Goal: Task Accomplishment & Management: Use online tool/utility

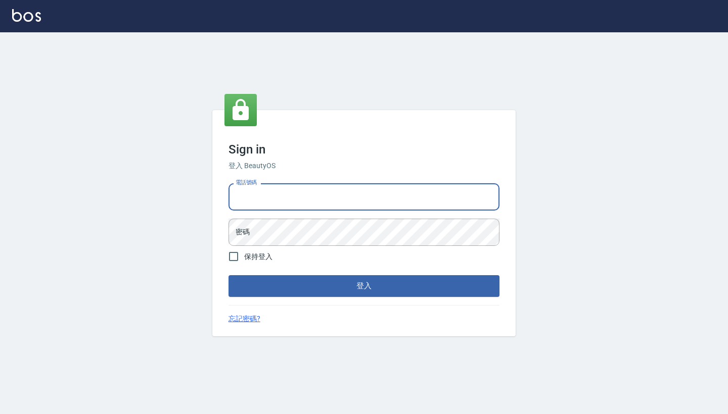
type input "0958513317"
click at [364, 286] on button "登入" at bounding box center [363, 285] width 271 height 21
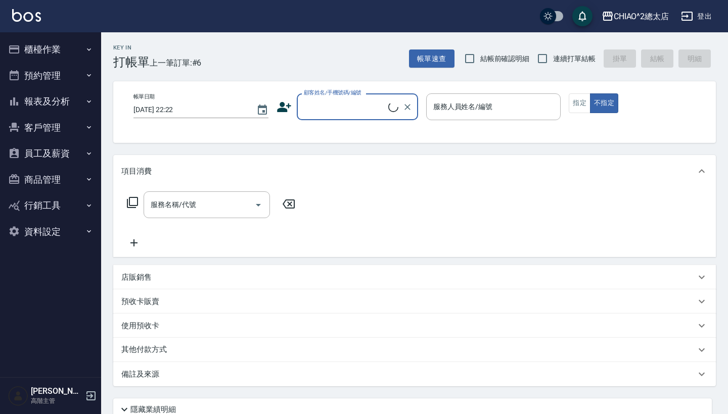
click at [48, 53] on button "櫃檯作業" at bounding box center [50, 49] width 93 height 26
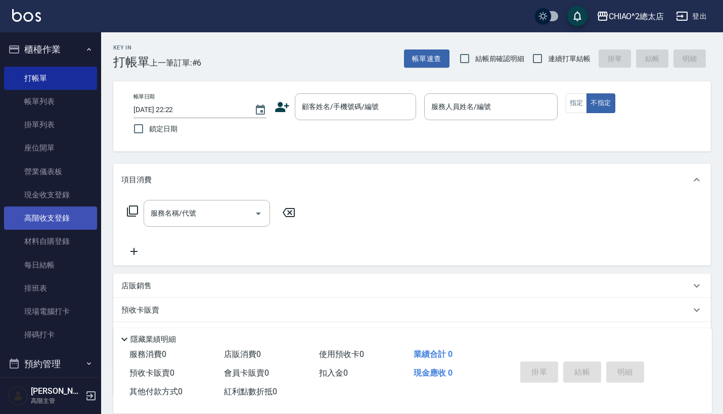
click at [59, 228] on link "高階收支登錄" at bounding box center [50, 218] width 93 height 23
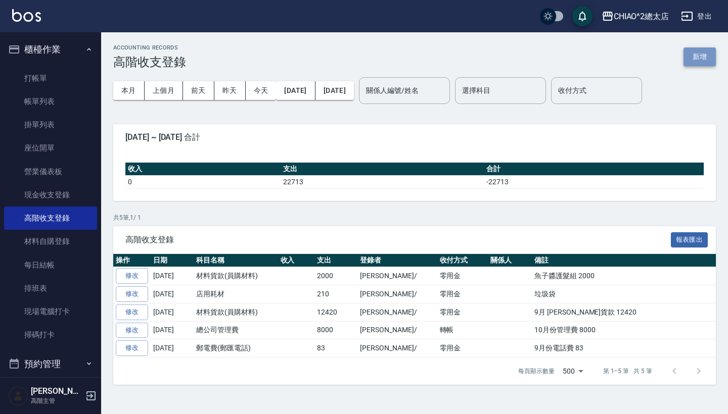
click at [704, 61] on button "新增" at bounding box center [699, 57] width 32 height 19
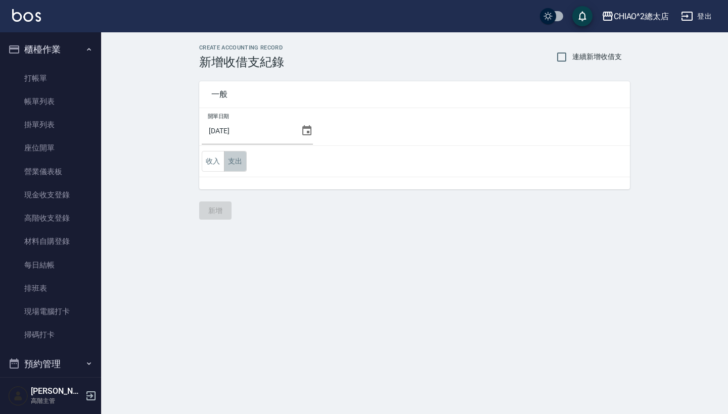
click at [239, 157] on button "支出" at bounding box center [235, 161] width 23 height 21
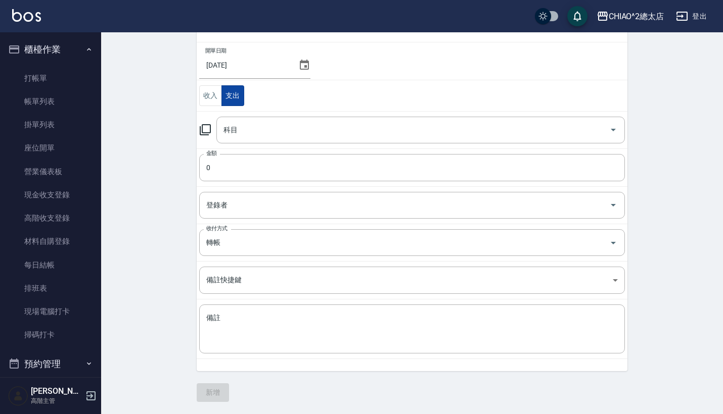
scroll to position [65, 0]
click at [245, 140] on div "科目" at bounding box center [420, 130] width 408 height 27
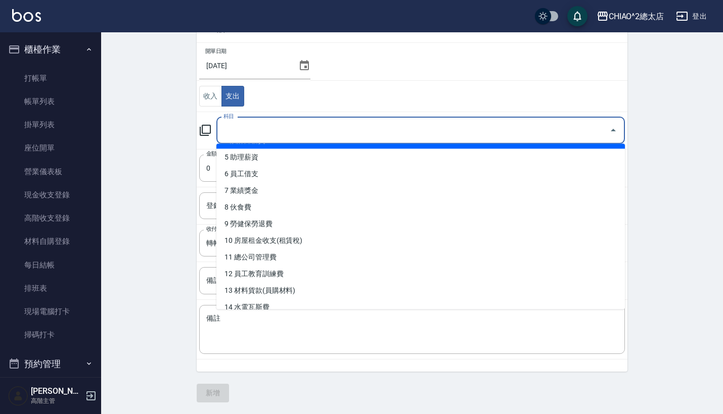
scroll to position [86, 0]
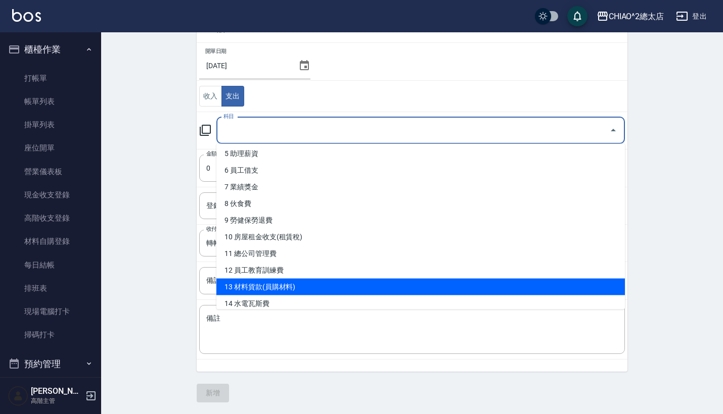
click at [281, 291] on li "13 材料貨款(員購材料)" at bounding box center [420, 287] width 408 height 17
type input "13 材料貨款(員購材料)"
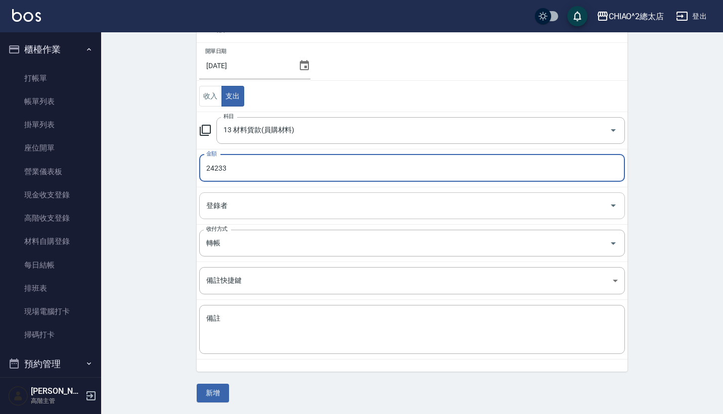
type input "24233"
click at [283, 214] on input "登錄者" at bounding box center [404, 206] width 401 height 18
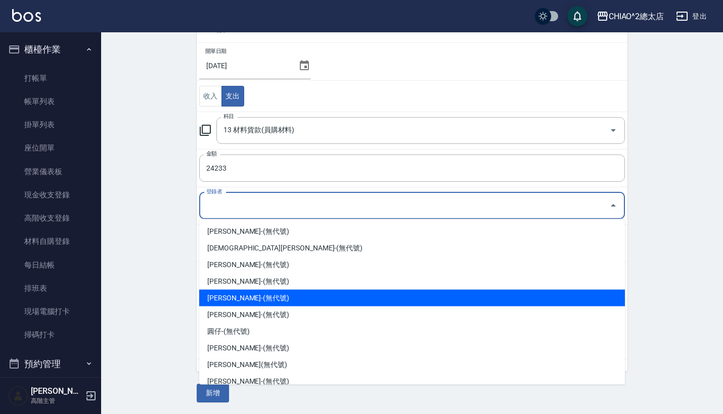
click at [288, 298] on li "Luke煜緯-(無代號)" at bounding box center [412, 298] width 426 height 17
type input "Luke煜緯-(無代號)"
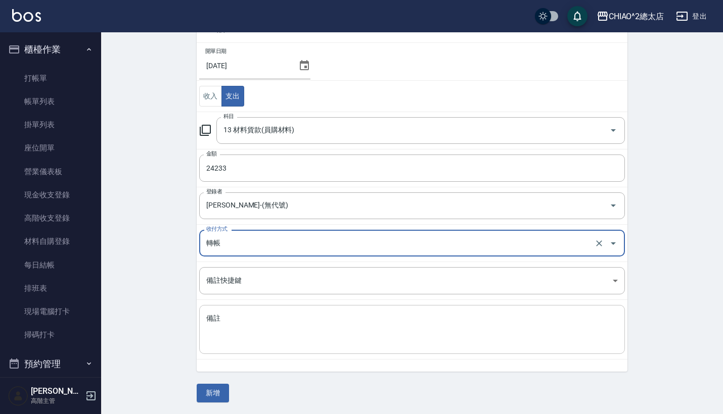
click at [272, 327] on textarea "備註" at bounding box center [411, 330] width 411 height 32
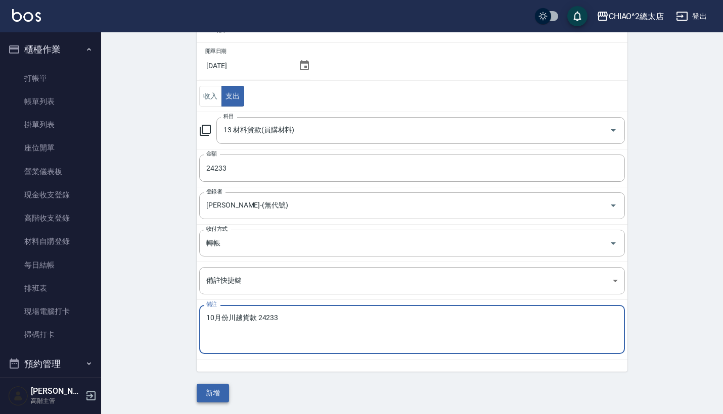
type textarea "10月份川越貨款 24233"
click at [221, 394] on button "新增" at bounding box center [213, 393] width 32 height 19
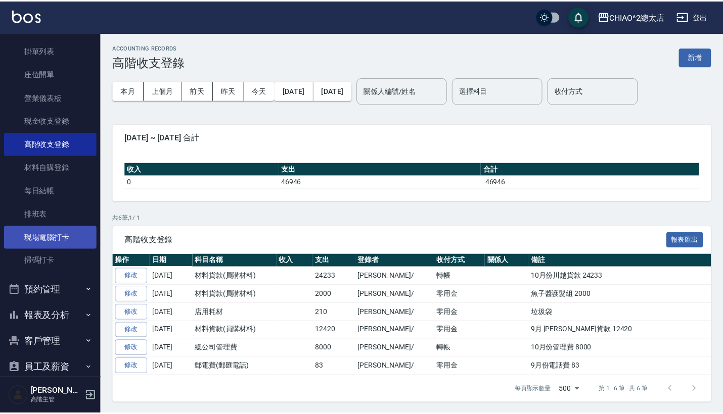
scroll to position [102, 0]
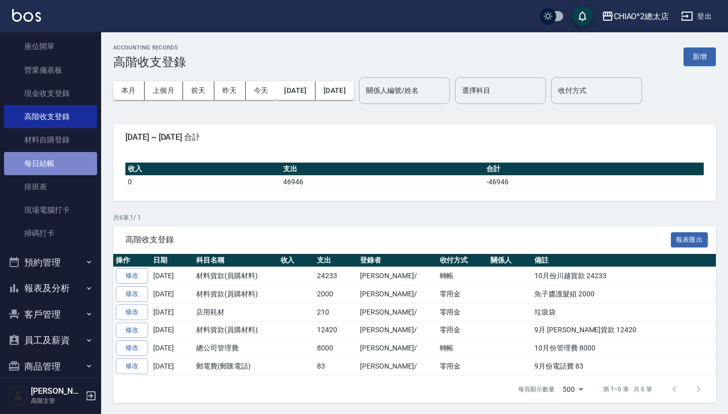
click at [55, 167] on link "每日結帳" at bounding box center [50, 163] width 93 height 23
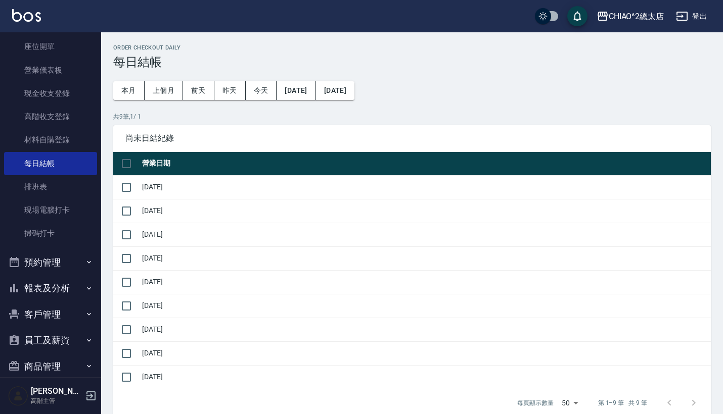
scroll to position [56, 0]
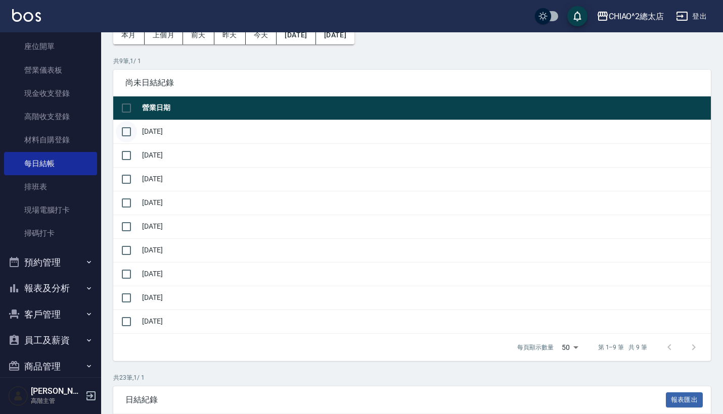
click at [130, 133] on input "checkbox" at bounding box center [126, 131] width 21 height 21
checkbox input "true"
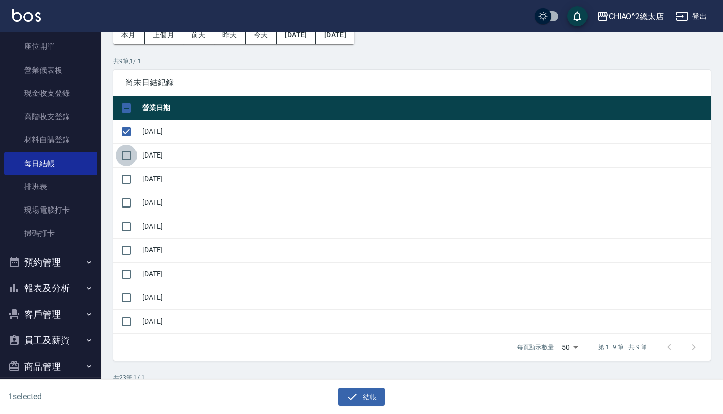
click at [128, 158] on input "checkbox" at bounding box center [126, 155] width 21 height 21
checkbox input "true"
click at [131, 184] on input "checkbox" at bounding box center [126, 179] width 21 height 21
checkbox input "true"
click at [130, 204] on input "checkbox" at bounding box center [126, 203] width 21 height 21
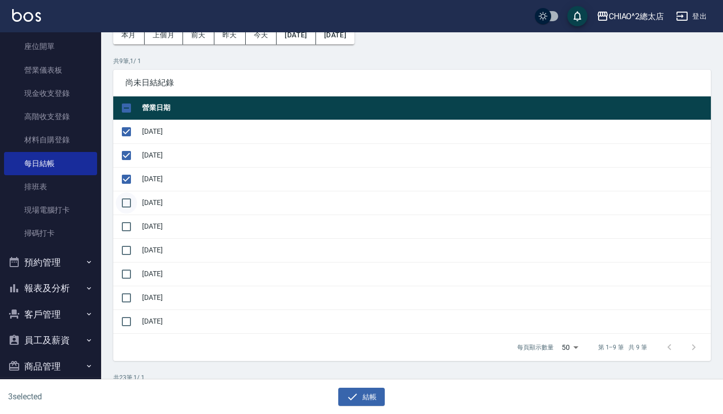
checkbox input "true"
click at [126, 232] on input "checkbox" at bounding box center [126, 226] width 21 height 21
checkbox input "true"
click at [123, 251] on input "checkbox" at bounding box center [126, 250] width 21 height 21
checkbox input "true"
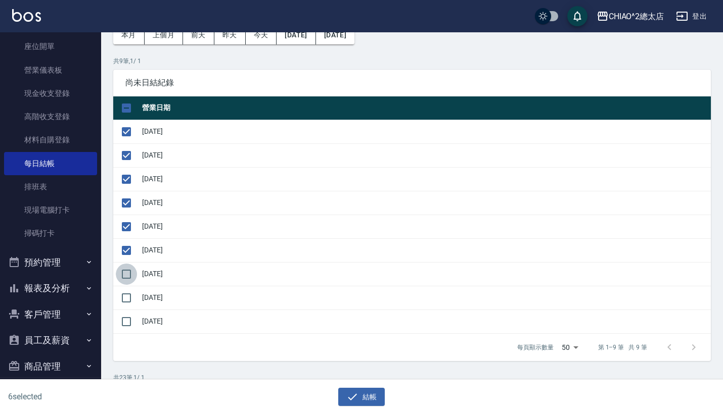
click at [124, 280] on input "checkbox" at bounding box center [126, 274] width 21 height 21
checkbox input "true"
click at [126, 304] on input "checkbox" at bounding box center [126, 298] width 21 height 21
checkbox input "true"
click at [129, 327] on input "checkbox" at bounding box center [126, 321] width 21 height 21
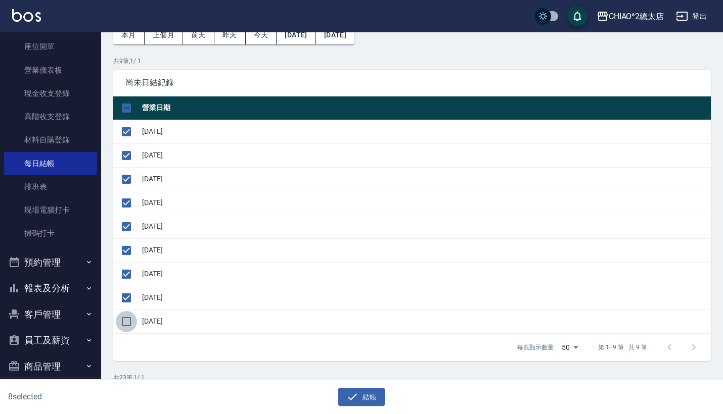
checkbox input "true"
click at [345, 401] on button "結帳" at bounding box center [361, 397] width 47 height 19
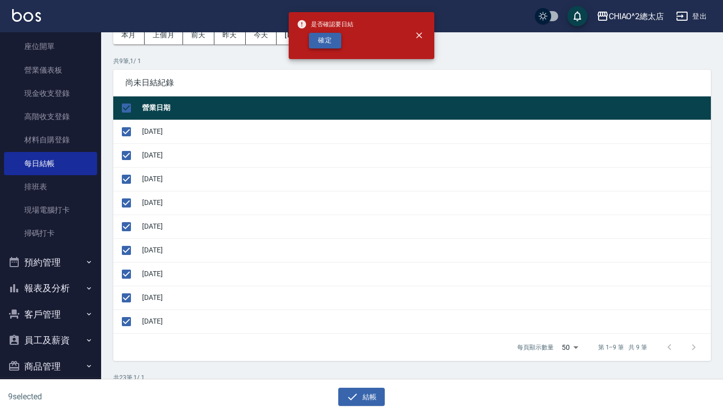
click at [328, 39] on button "確定" at bounding box center [325, 41] width 32 height 16
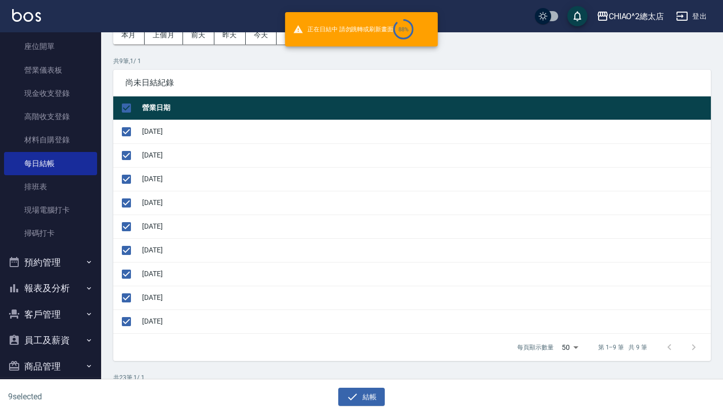
checkbox input "false"
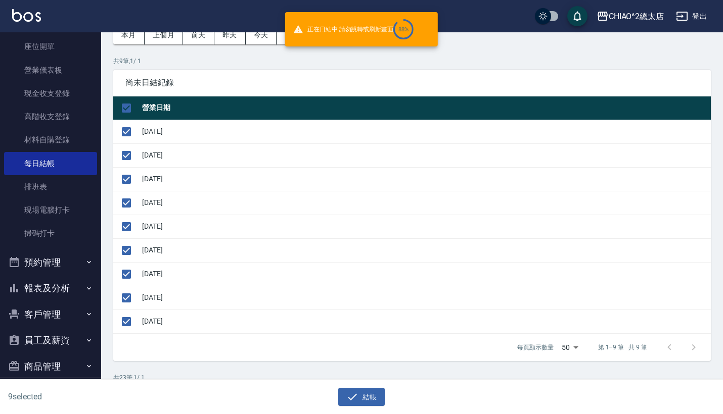
checkbox input "false"
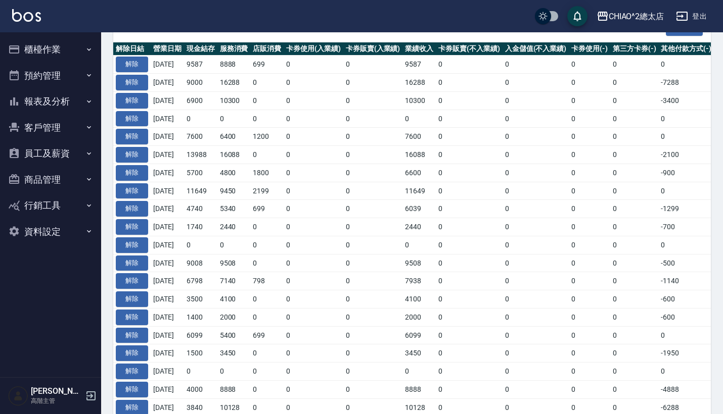
scroll to position [280, 0]
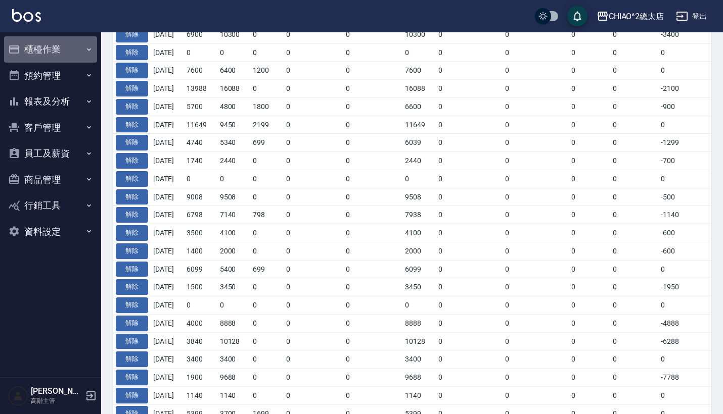
click at [67, 51] on button "櫃檯作業" at bounding box center [50, 49] width 93 height 26
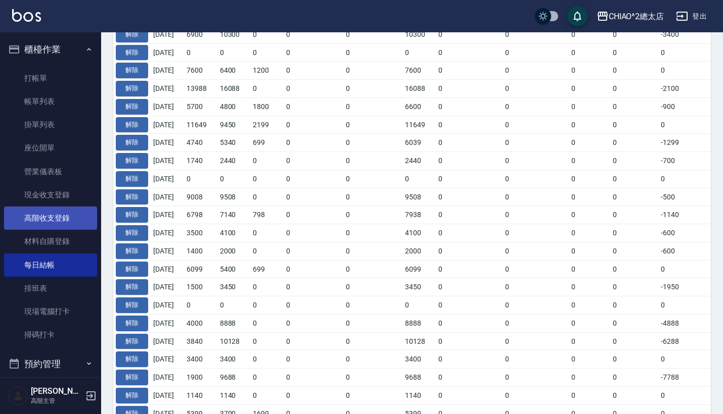
click at [53, 218] on link "高階收支登錄" at bounding box center [50, 218] width 93 height 23
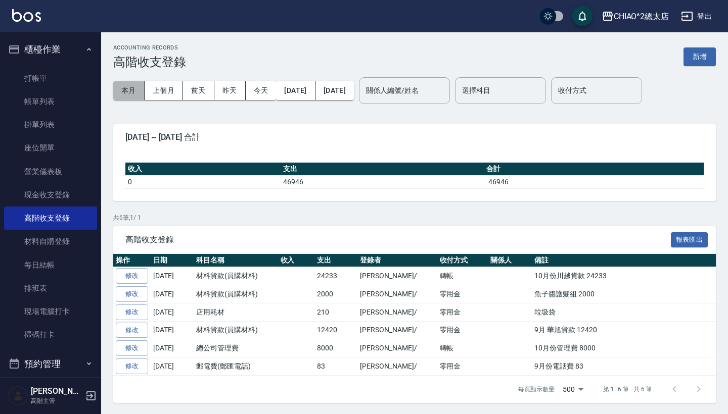
click at [133, 89] on button "本月" at bounding box center [128, 90] width 31 height 19
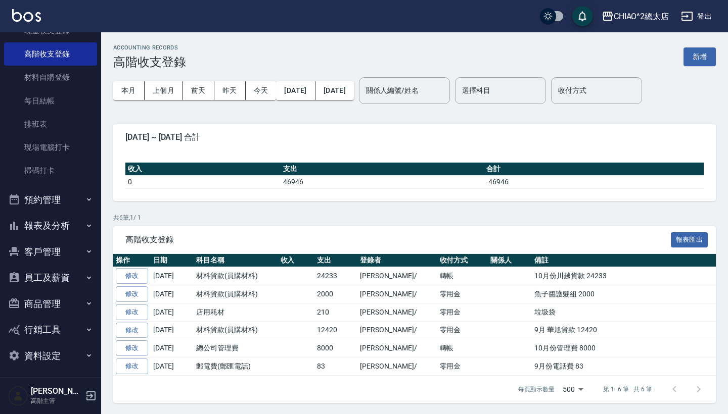
click at [51, 274] on button "員工及薪資" at bounding box center [50, 278] width 93 height 26
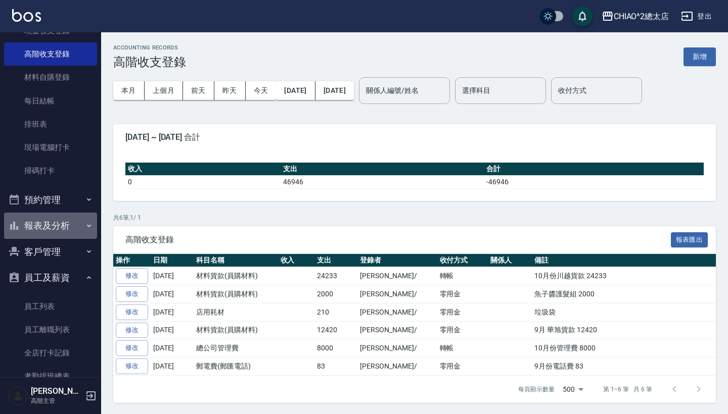
click at [65, 221] on button "報表及分析" at bounding box center [50, 226] width 93 height 26
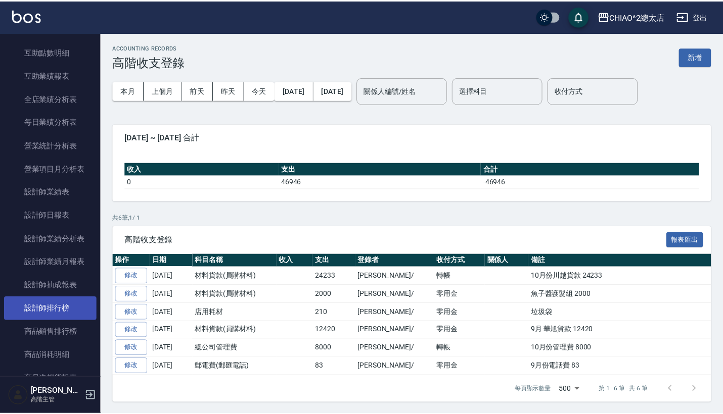
scroll to position [562, 0]
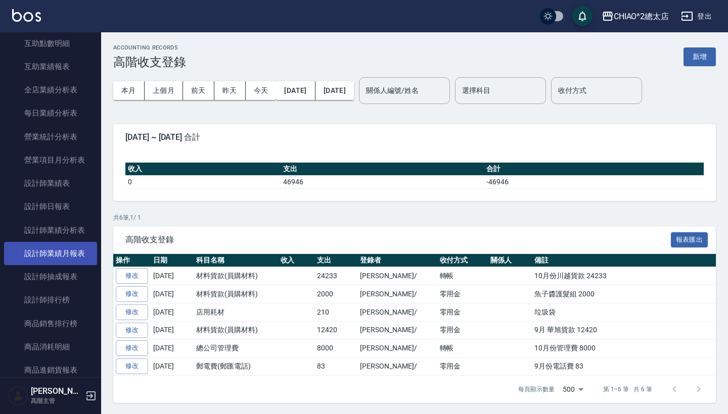
click at [57, 257] on link "設計師業績月報表" at bounding box center [50, 253] width 93 height 23
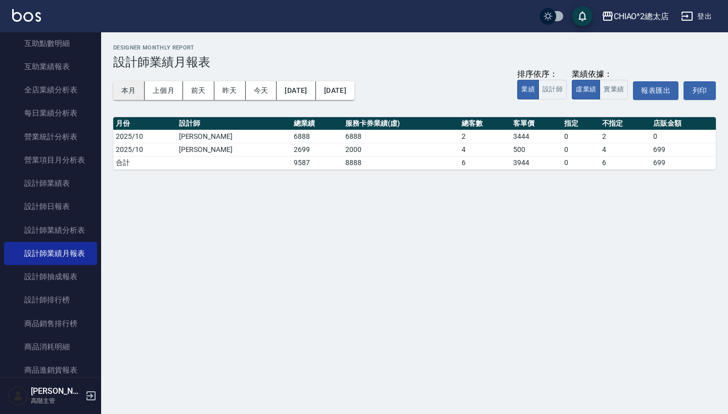
click at [137, 84] on button "本月" at bounding box center [128, 90] width 31 height 19
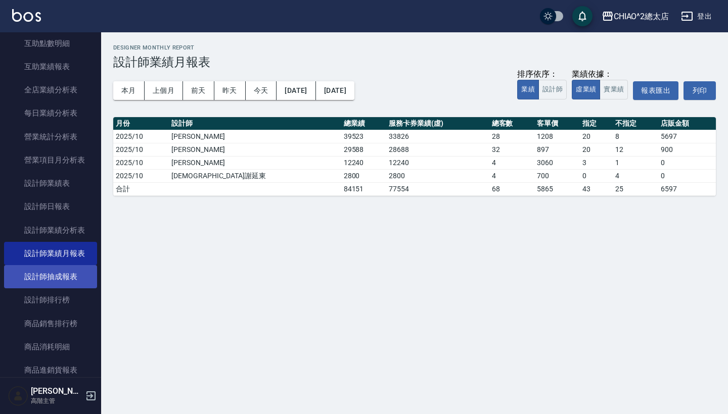
click at [61, 271] on link "設計師抽成報表" at bounding box center [50, 276] width 93 height 23
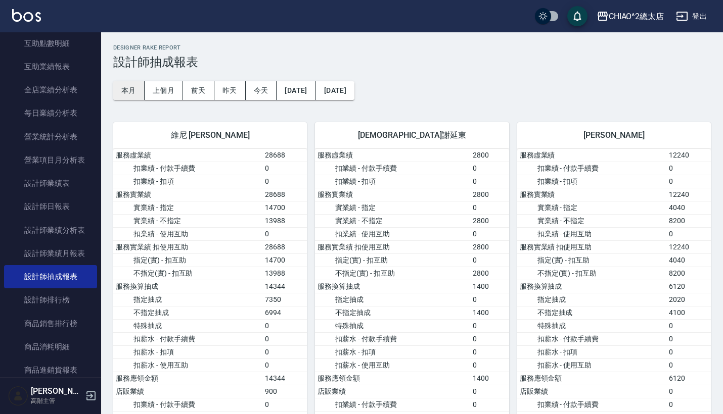
click at [130, 85] on button "本月" at bounding box center [128, 90] width 31 height 19
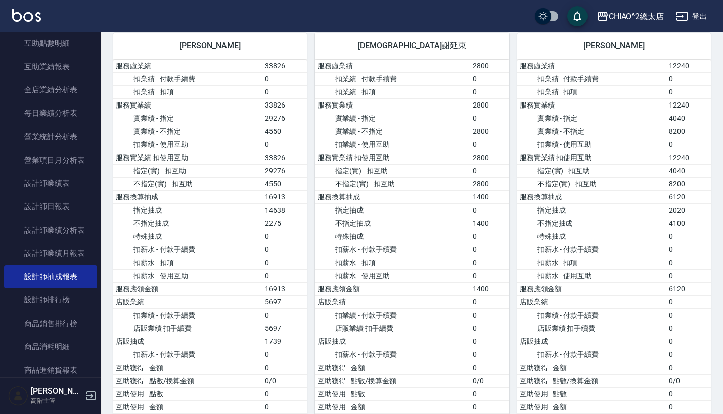
scroll to position [88, 0]
